Goal: Task Accomplishment & Management: Complete application form

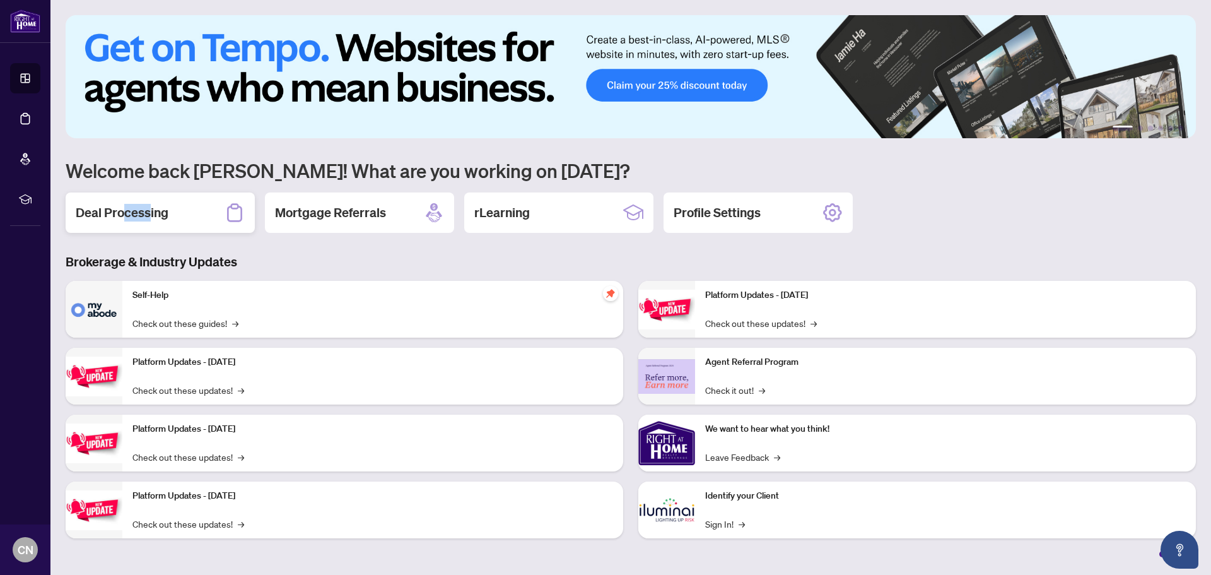
drag, startPoint x: 148, startPoint y: 208, endPoint x: 125, endPoint y: 195, distance: 26.5
click at [125, 195] on div "Deal Processing" at bounding box center [160, 212] width 189 height 40
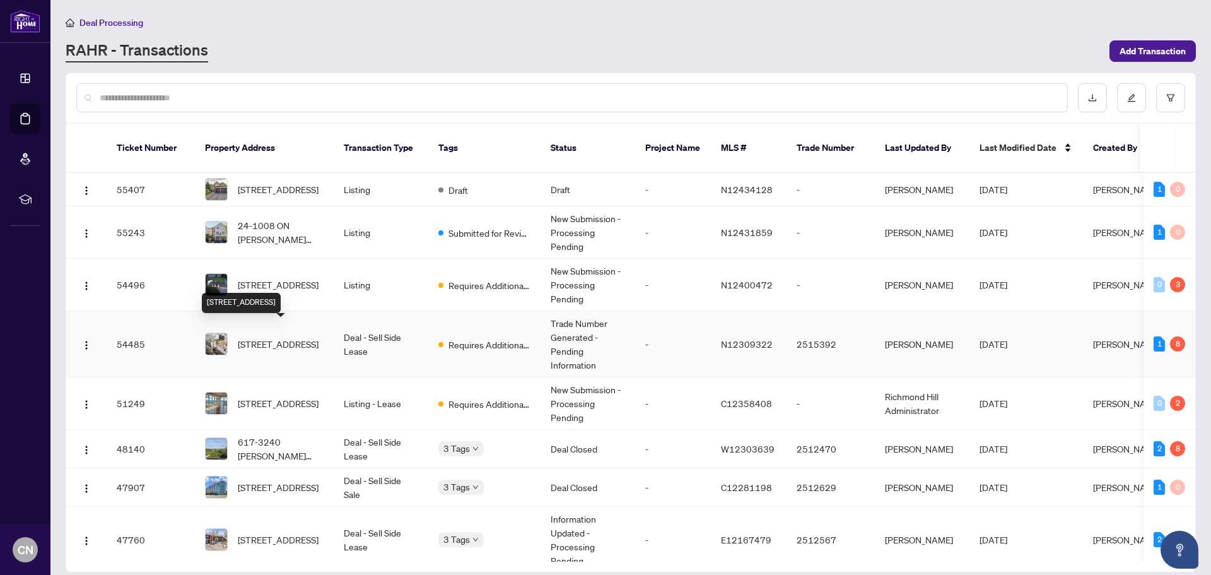
click at [262, 337] on span "[STREET_ADDRESS]" at bounding box center [278, 344] width 81 height 14
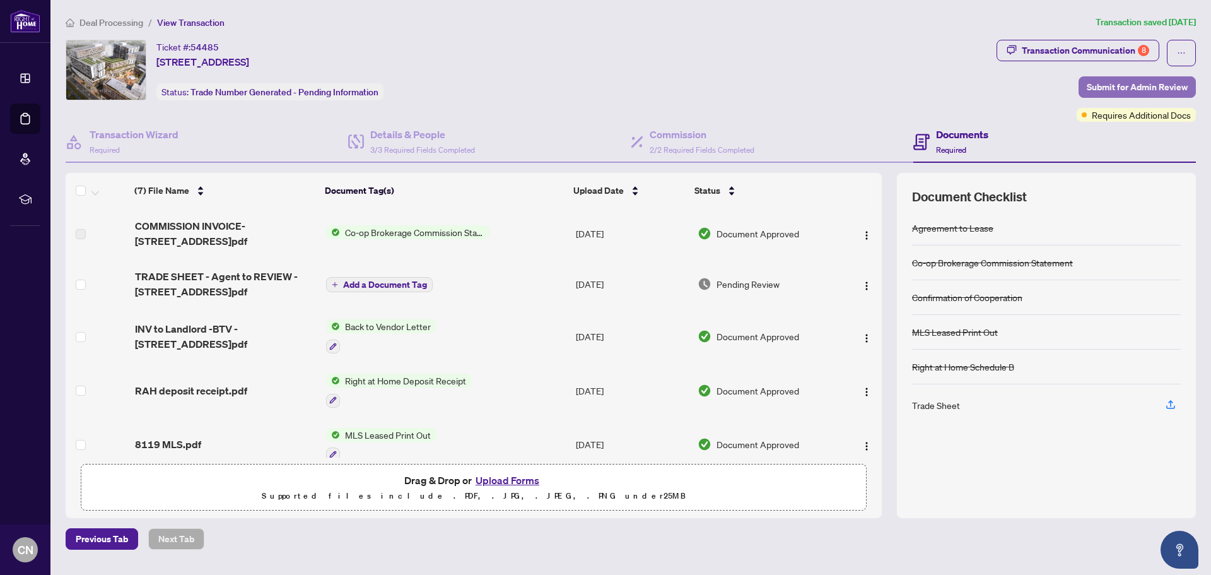
click at [1133, 88] on span "Submit for Admin Review" at bounding box center [1137, 87] width 101 height 20
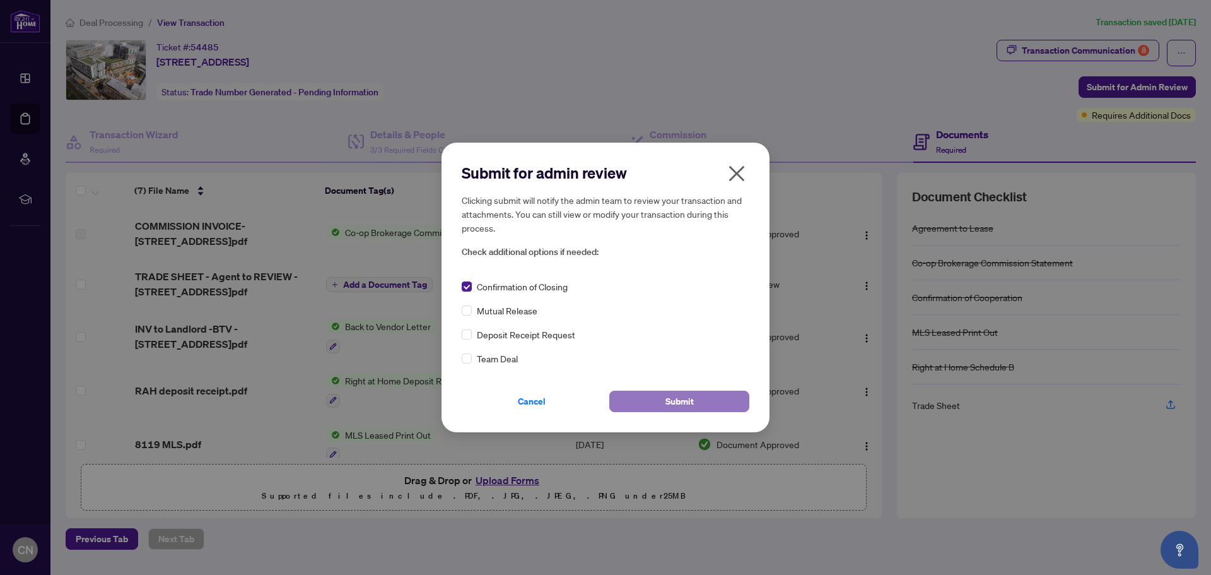
click at [684, 400] on span "Submit" at bounding box center [680, 401] width 28 height 20
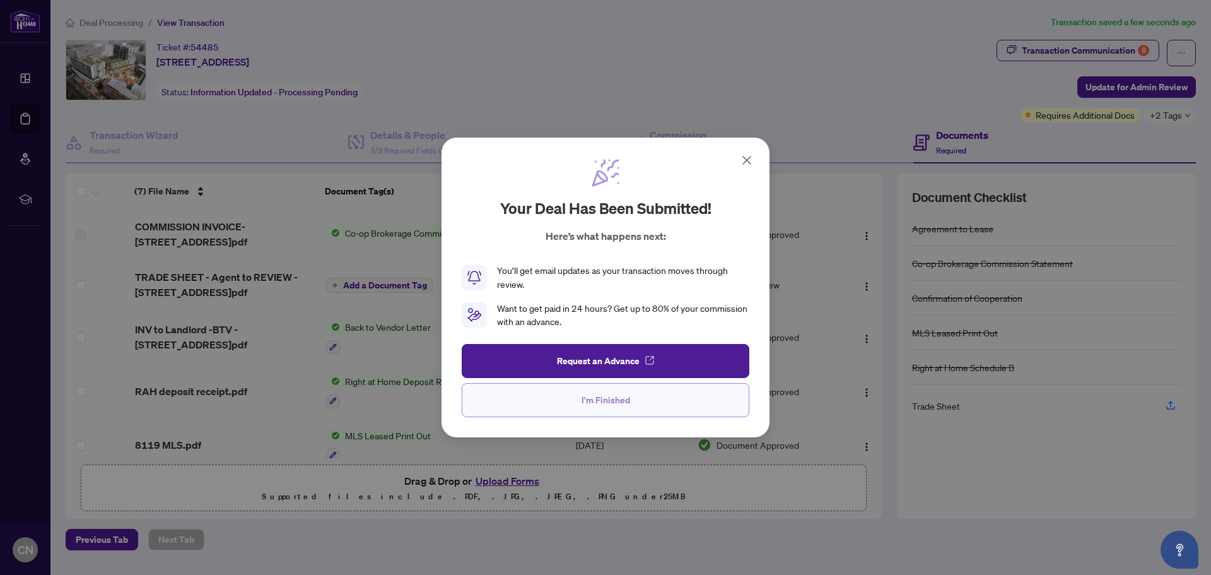
click at [620, 398] on span "I'm Finished" at bounding box center [606, 400] width 49 height 20
